Goal: Task Accomplishment & Management: Complete application form

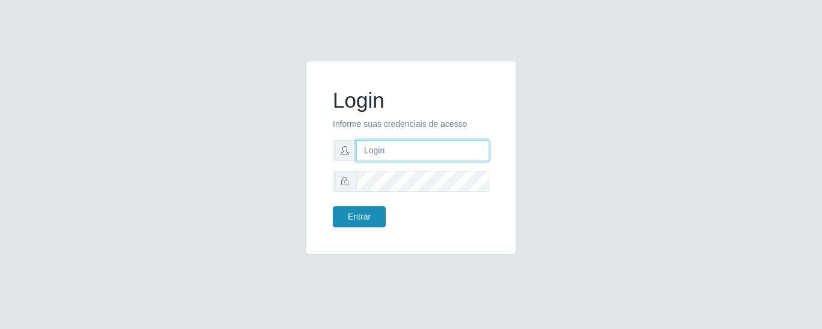
type input "precobom@rejane"
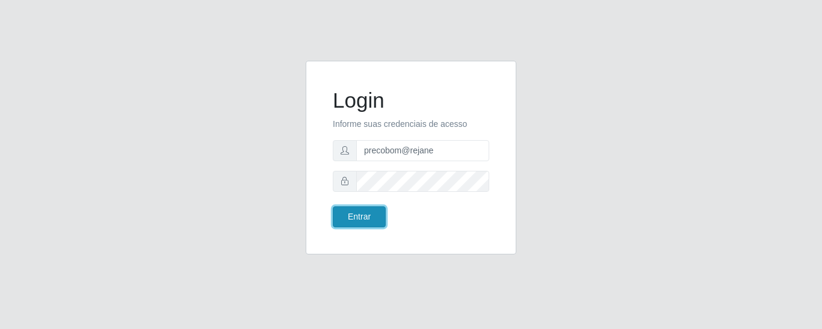
click at [371, 208] on button "Entrar" at bounding box center [359, 217] width 53 height 21
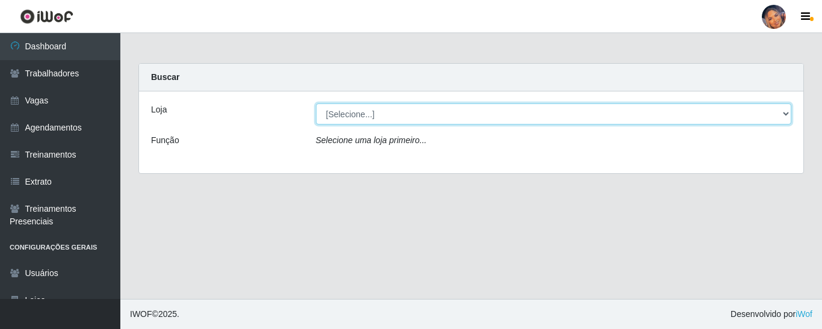
click at [419, 117] on select "[Selecione...] Supermercado Preço Bom" at bounding box center [554, 114] width 476 height 21
select select "169"
click at [316, 104] on select "[Selecione...] Supermercado Preço Bom" at bounding box center [554, 114] width 476 height 21
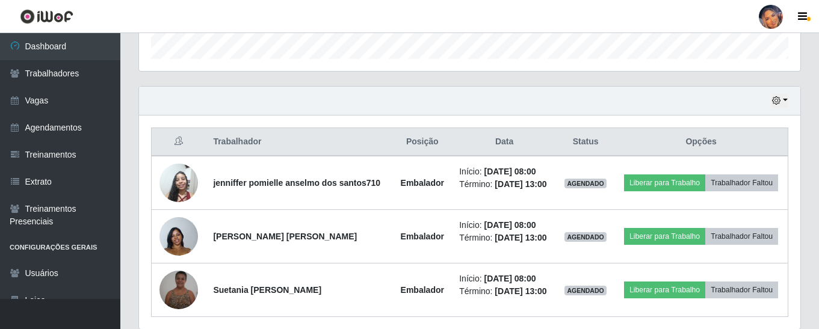
scroll to position [417, 0]
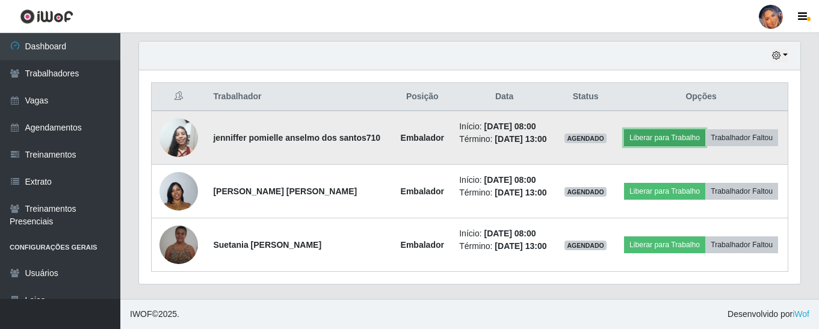
click at [666, 137] on button "Liberar para Trabalho" at bounding box center [664, 137] width 81 height 17
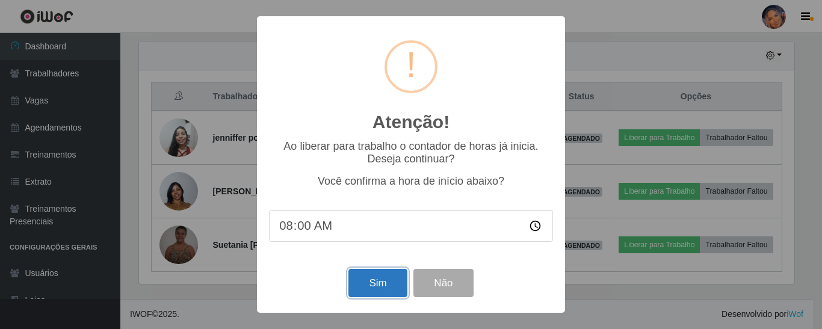
click at [372, 289] on button "Sim" at bounding box center [378, 283] width 58 height 28
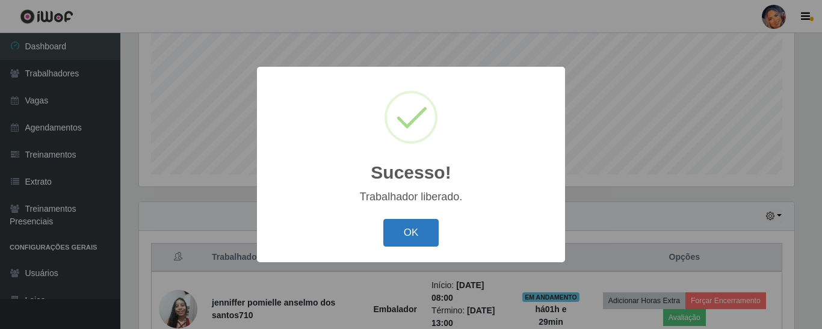
click at [405, 235] on button "OK" at bounding box center [412, 233] width 56 height 28
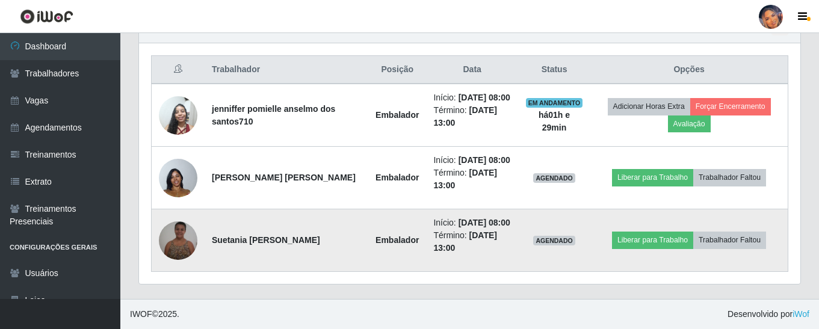
scroll to position [482, 0]
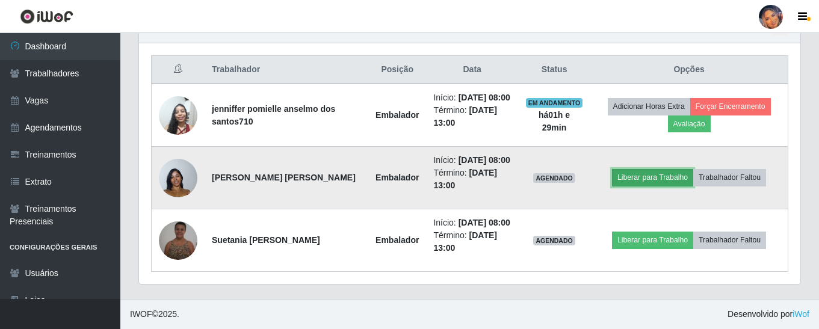
click at [655, 169] on button "Liberar para Trabalho" at bounding box center [652, 177] width 81 height 17
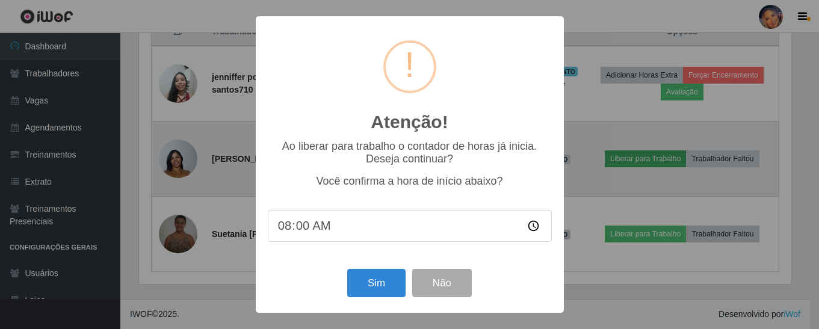
scroll to position [250, 656]
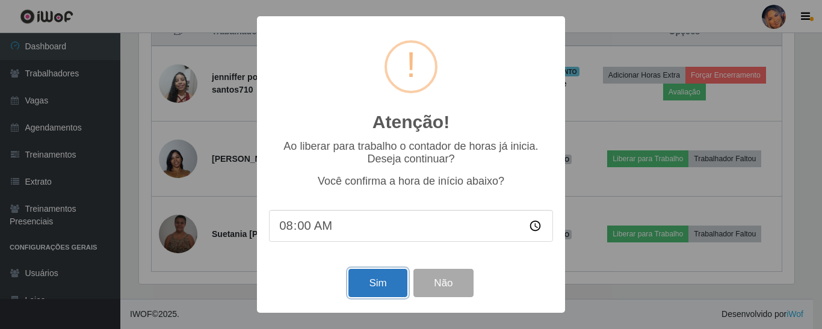
click at [380, 283] on button "Sim" at bounding box center [378, 283] width 58 height 28
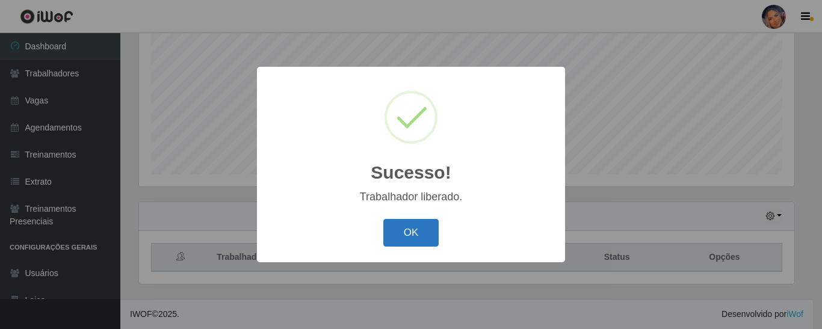
click at [404, 226] on button "OK" at bounding box center [412, 233] width 56 height 28
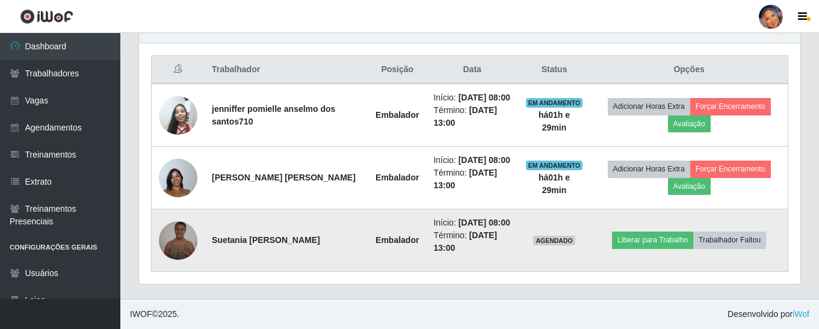
scroll to position [482, 0]
click at [633, 233] on button "Liberar para Trabalho" at bounding box center [652, 240] width 81 height 17
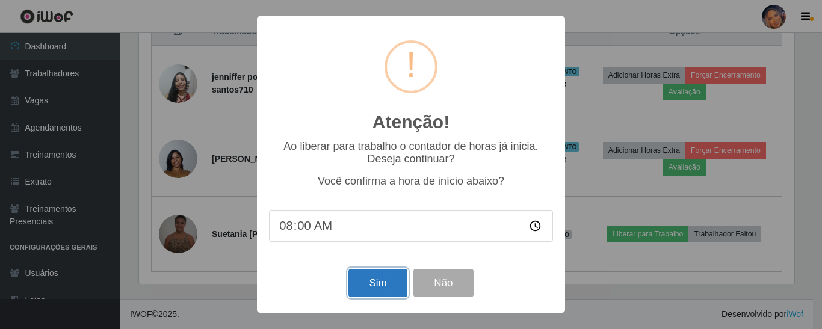
click at [371, 284] on button "Sim" at bounding box center [378, 283] width 58 height 28
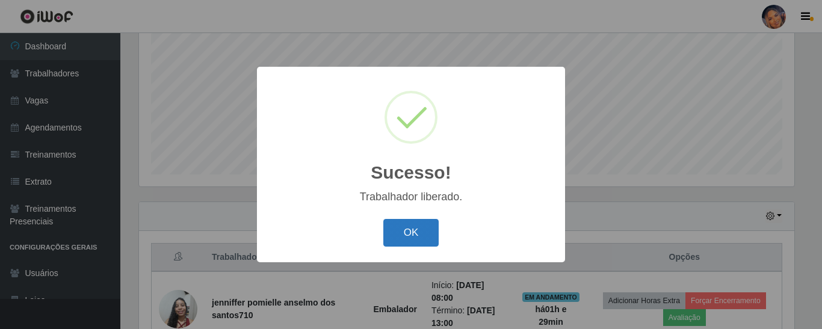
click at [415, 235] on button "OK" at bounding box center [412, 233] width 56 height 28
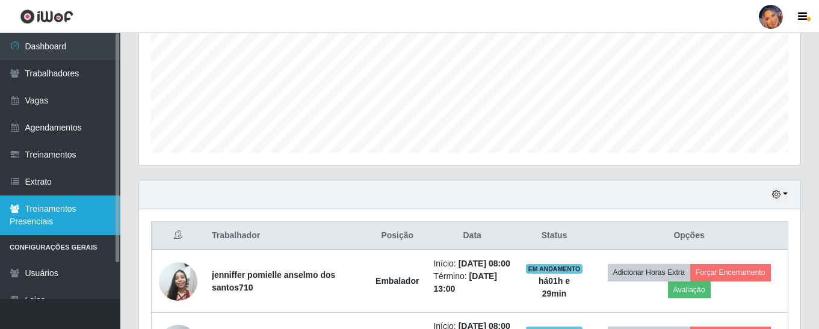
scroll to position [0, 0]
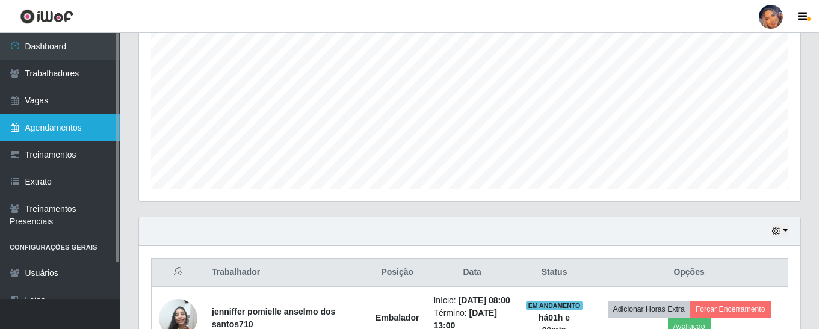
click at [69, 126] on link "Agendamentos" at bounding box center [60, 127] width 120 height 27
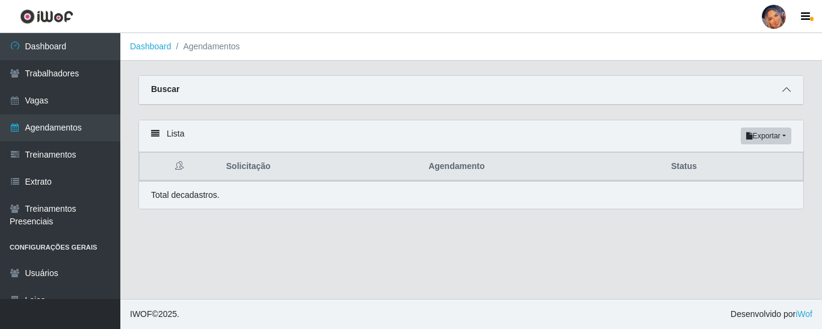
click at [782, 95] on span at bounding box center [787, 90] width 14 height 14
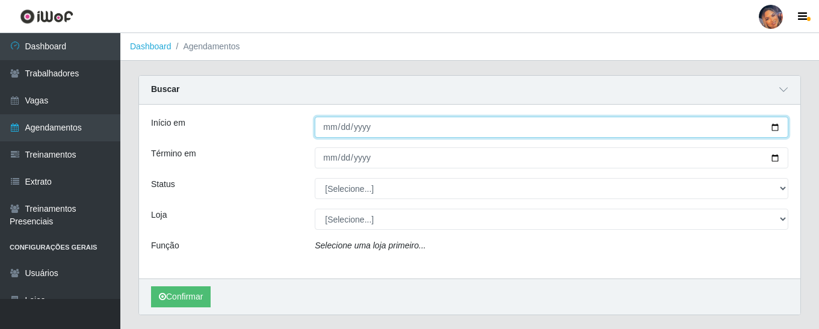
click at [776, 122] on input "Início em" at bounding box center [552, 127] width 474 height 21
type input "[DATE]"
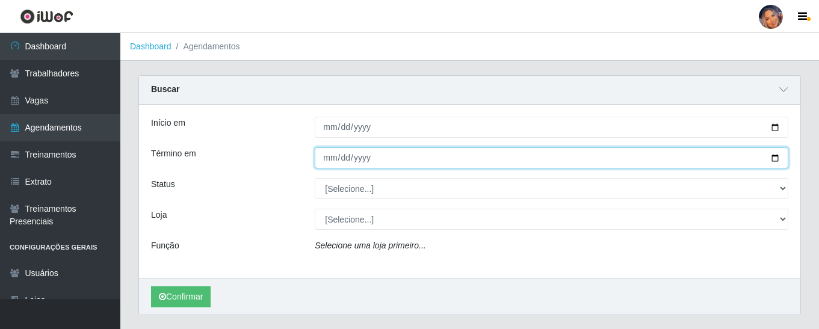
click at [774, 160] on input "Término em" at bounding box center [552, 158] width 474 height 21
type input "[DATE]"
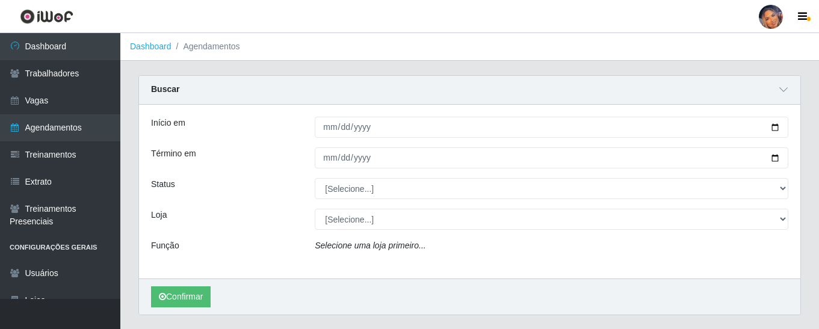
click at [791, 191] on div "[Selecione...] AGENDADO AGUARDANDO LIBERAR EM ANDAMENTO EM REVISÃO FINALIZADO C…" at bounding box center [552, 188] width 492 height 21
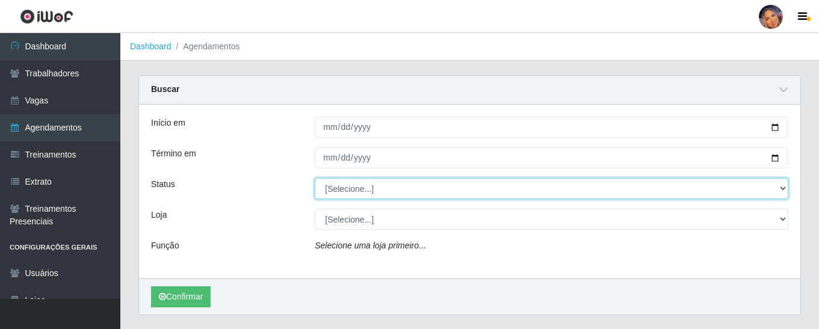
click at [783, 187] on select "[Selecione...] AGENDADO AGUARDANDO LIBERAR EM ANDAMENTO EM REVISÃO FINALIZADO C…" at bounding box center [552, 188] width 474 height 21
select select "AGENDADO"
click at [315, 179] on select "[Selecione...] AGENDADO AGUARDANDO LIBERAR EM ANDAMENTO EM REVISÃO FINALIZADO C…" at bounding box center [552, 188] width 474 height 21
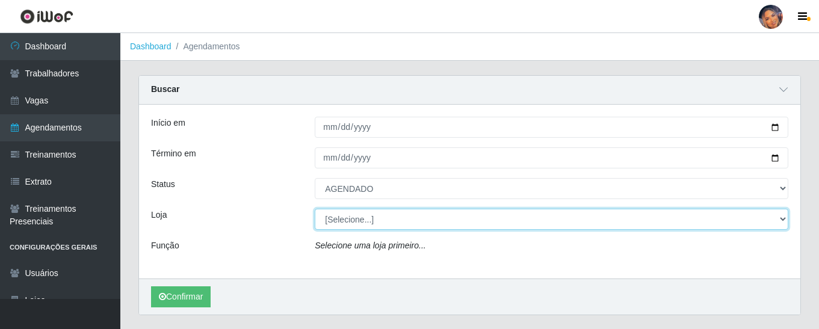
click at [386, 227] on select "[Selecione...] Supermercado Preço Bom" at bounding box center [552, 219] width 474 height 21
select select "169"
click at [315, 210] on select "[Selecione...] Supermercado Preço Bom" at bounding box center [552, 219] width 474 height 21
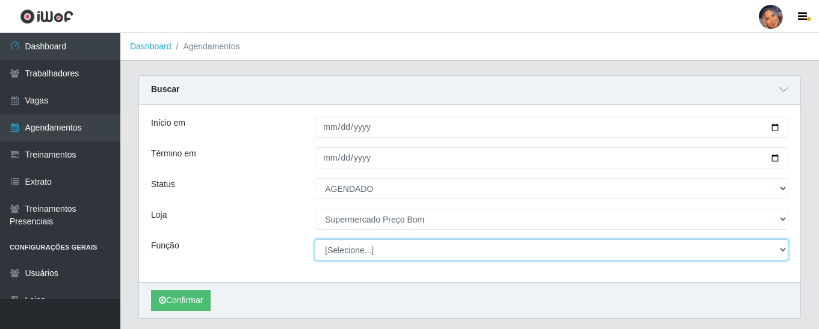
drag, startPoint x: 386, startPoint y: 230, endPoint x: 390, endPoint y: 255, distance: 25.0
click at [390, 255] on select "[Selecione...] ASG ASG + ASG ++ Balconista Balconista + Balconista ++ Embalador…" at bounding box center [552, 250] width 474 height 21
select select "22"
click at [315, 240] on select "[Selecione...] ASG ASG + ASG ++ Balconista Balconista + Balconista ++ Embalador…" at bounding box center [552, 250] width 474 height 21
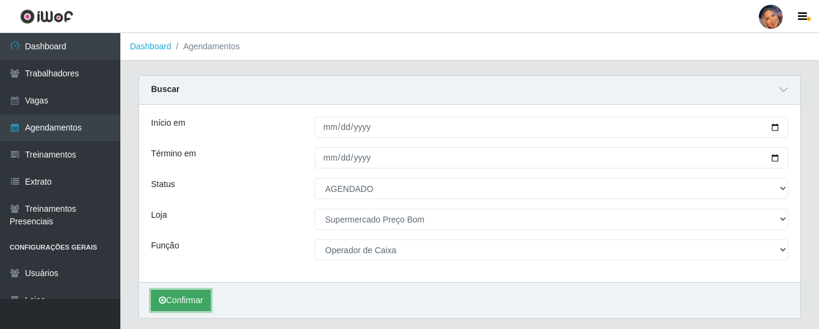
click at [193, 297] on button "Confirmar" at bounding box center [181, 300] width 60 height 21
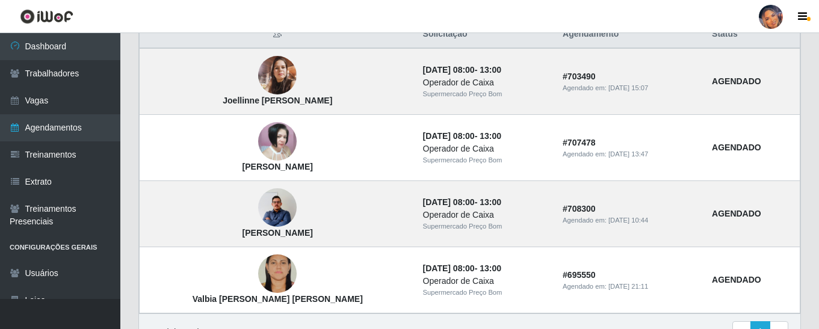
scroll to position [320, 0]
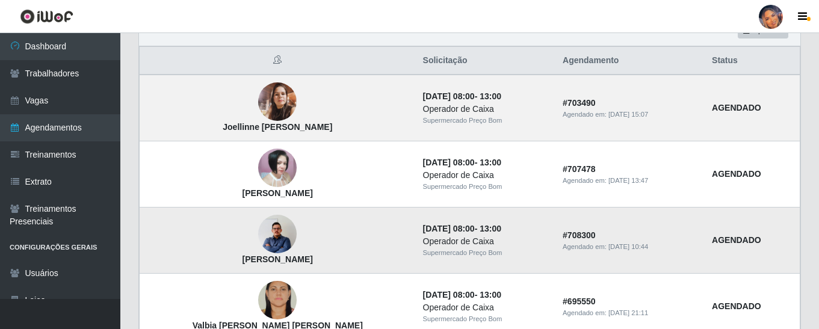
click at [258, 235] on img at bounding box center [277, 234] width 39 height 49
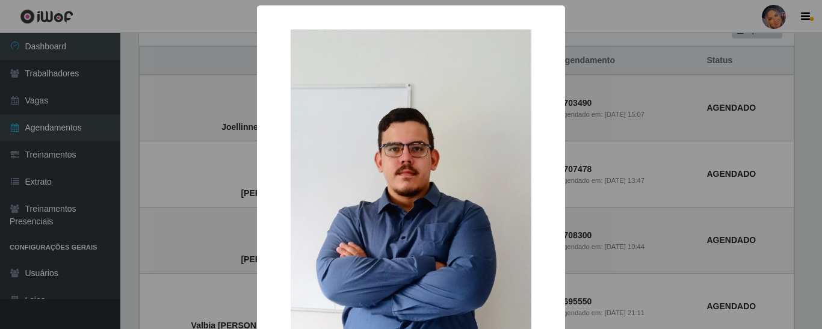
click at [155, 173] on div "× [PERSON_NAME] de Albuquerque OK Cancel" at bounding box center [411, 164] width 822 height 329
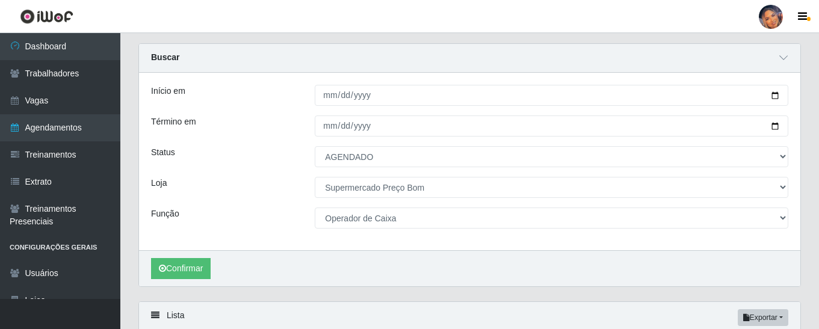
scroll to position [0, 0]
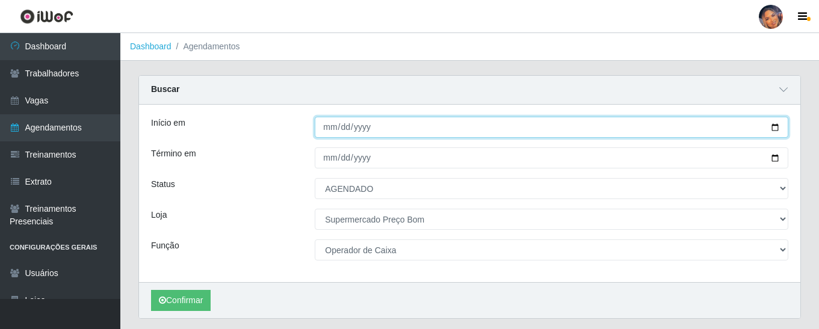
click at [774, 125] on input "[DATE]" at bounding box center [552, 127] width 474 height 21
type input "[DATE]"
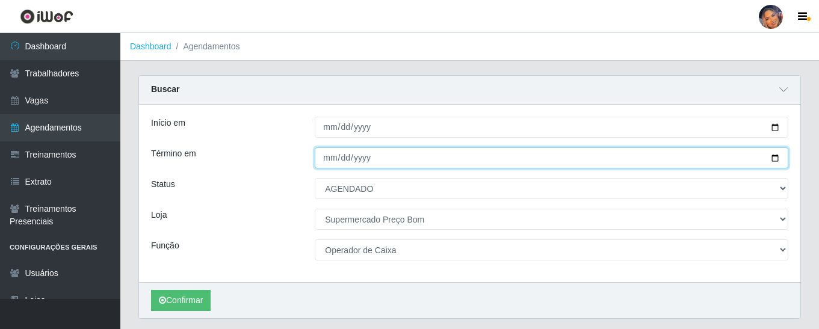
click at [777, 161] on input "[DATE]" at bounding box center [552, 158] width 474 height 21
type input "[DATE]"
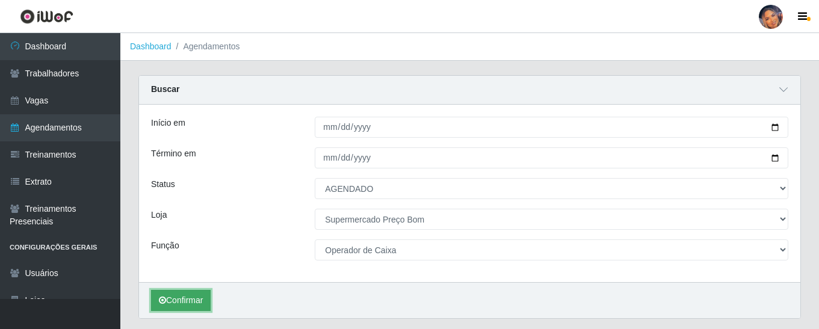
click at [184, 297] on button "Confirmar" at bounding box center [181, 300] width 60 height 21
